Goal: Navigation & Orientation: Find specific page/section

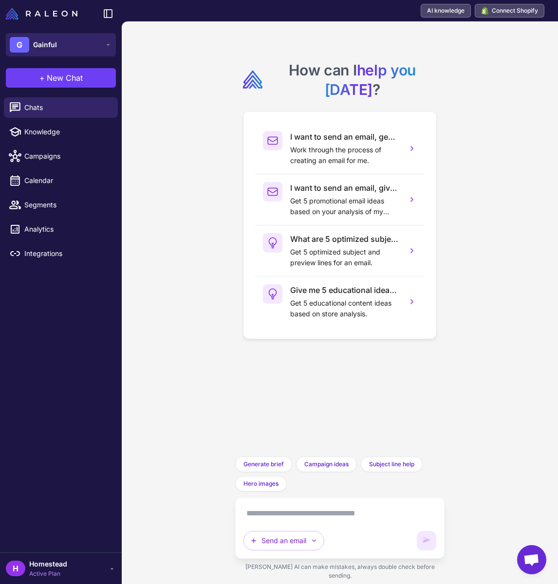
click at [55, 44] on span "Gainful" at bounding box center [45, 44] width 24 height 11
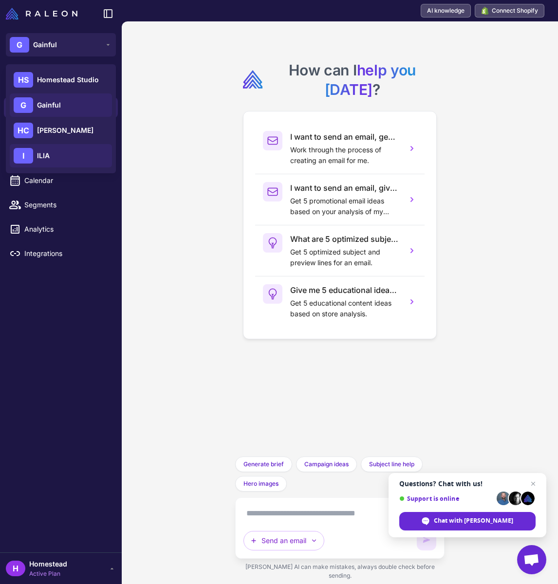
click at [55, 152] on div "I ILIA" at bounding box center [61, 155] width 102 height 23
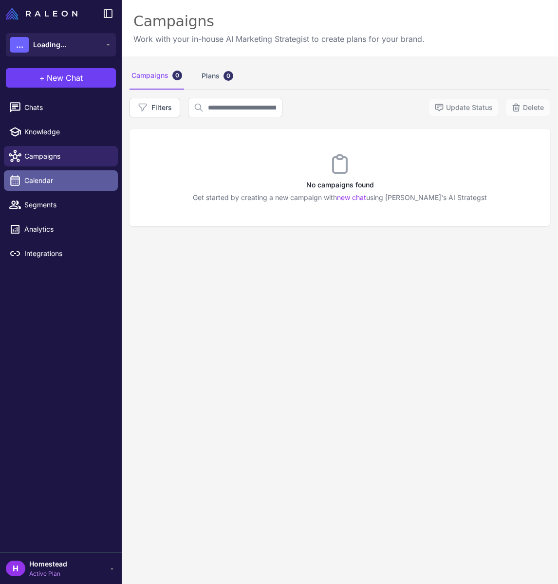
drag, startPoint x: 48, startPoint y: 200, endPoint x: 59, endPoint y: 187, distance: 17.3
click at [48, 200] on span "Segments" at bounding box center [67, 205] width 86 height 11
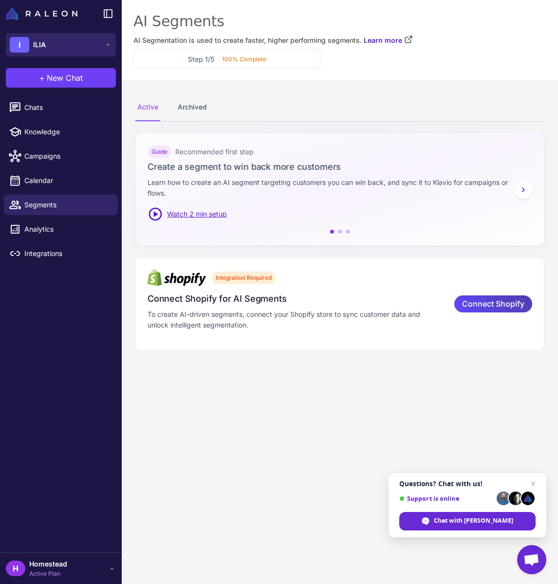
click at [65, 49] on button "I ILIA" at bounding box center [61, 44] width 110 height 23
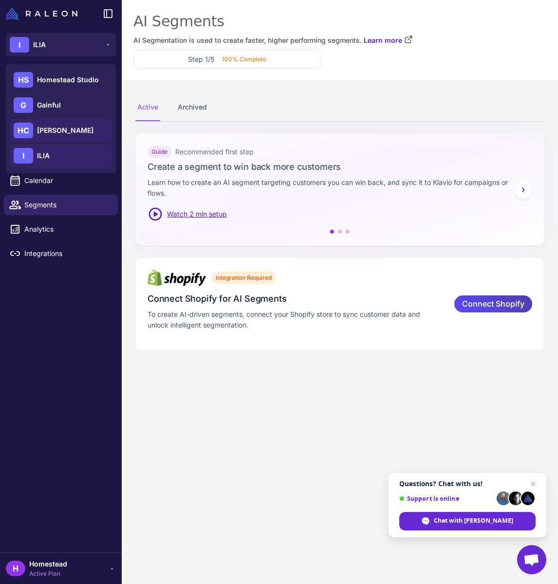
click at [65, 135] on span "Heidi Carey" at bounding box center [65, 130] width 56 height 11
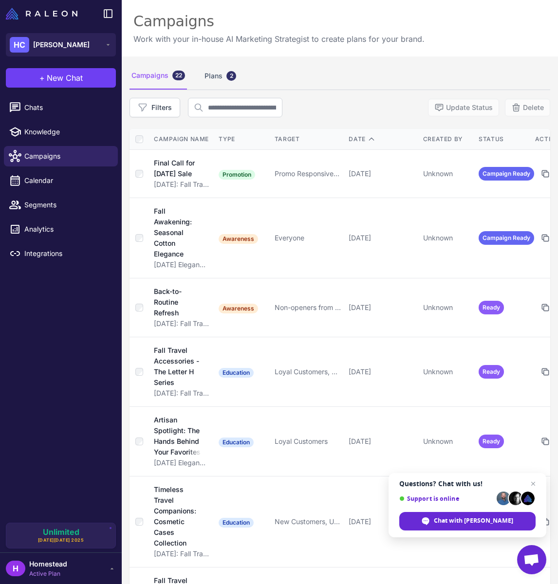
click at [500, 43] on div "Campaigns Work with your in-house AI Marketing Strategist to create plans for y…" at bounding box center [340, 28] width 436 height 56
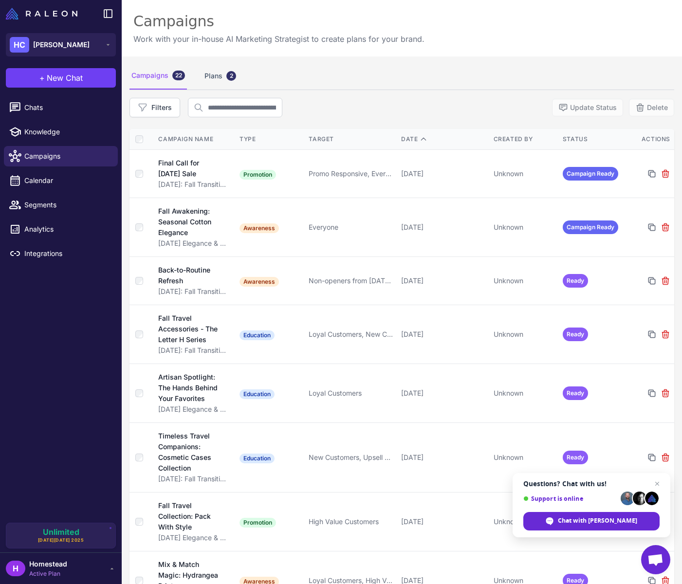
click at [491, 40] on div "Campaigns Work with your in-house AI Marketing Strategist to create plans for y…" at bounding box center [402, 28] width 560 height 56
